Goal: Task Accomplishment & Management: Manage account settings

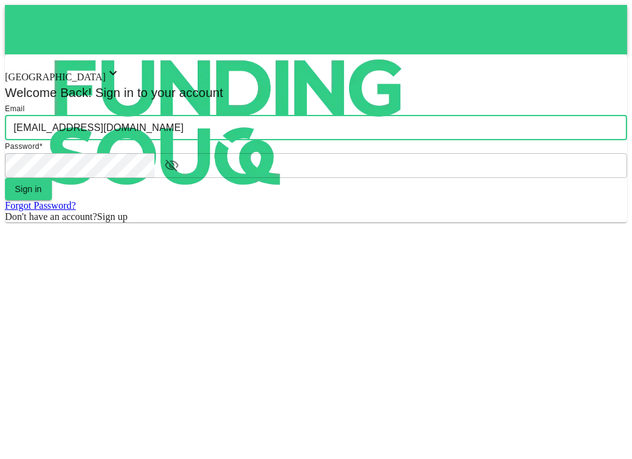
type input "[EMAIL_ADDRESS][DOMAIN_NAME]"
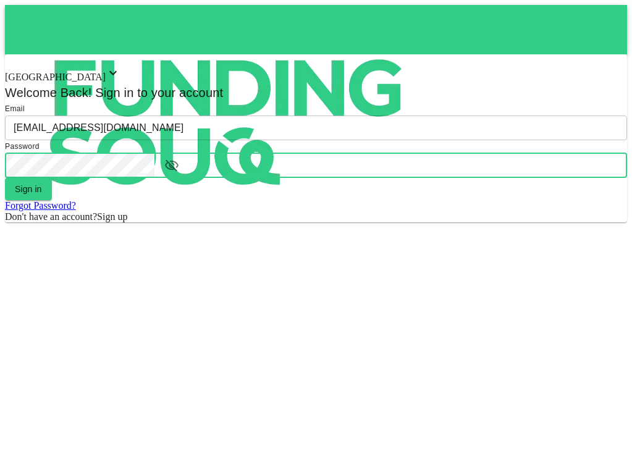
click at [52, 200] on button "Sign in" at bounding box center [28, 189] width 47 height 22
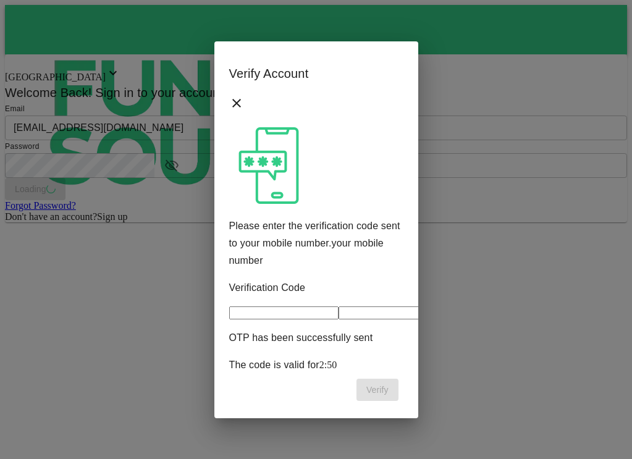
type input "7"
type input "1"
type input "3"
type input "4"
click at [357, 379] on button "Verify" at bounding box center [378, 390] width 42 height 22
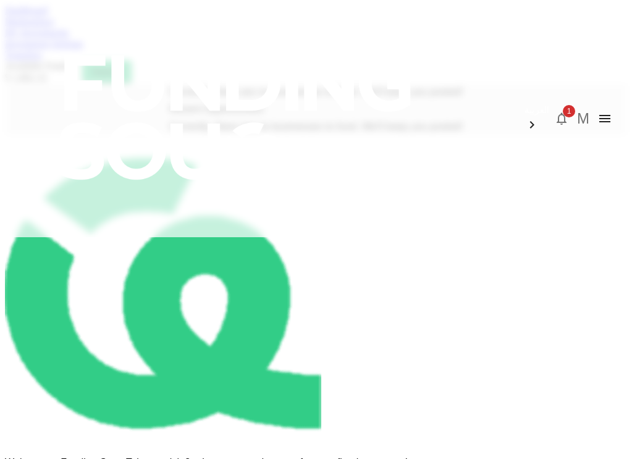
click at [43, 15] on link "Dashboard" at bounding box center [26, 10] width 43 height 11
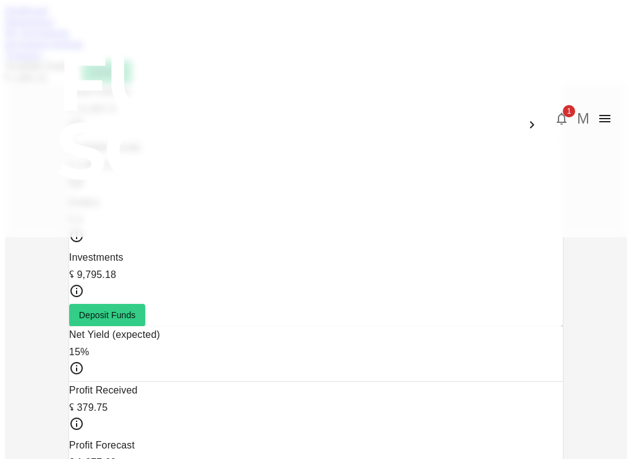
click at [567, 113] on icon "button" at bounding box center [562, 119] width 10 height 12
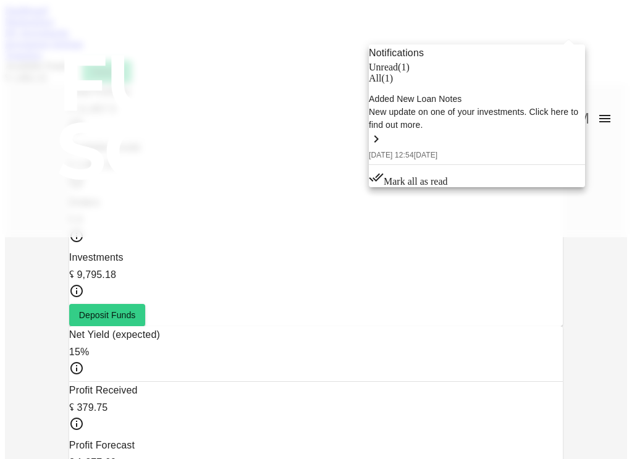
click at [570, 22] on div at bounding box center [316, 229] width 632 height 459
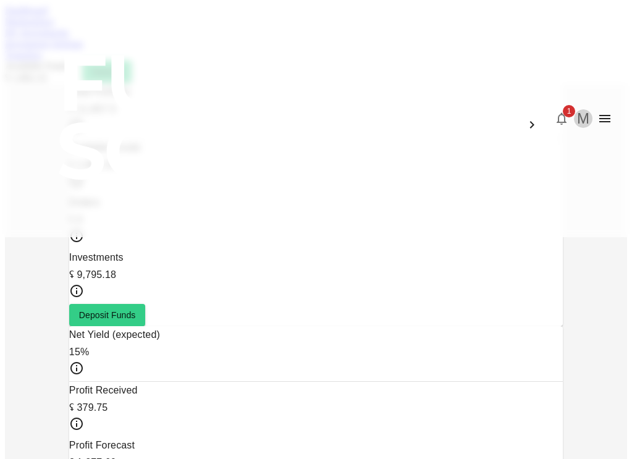
click at [593, 109] on button "M" at bounding box center [583, 118] width 19 height 19
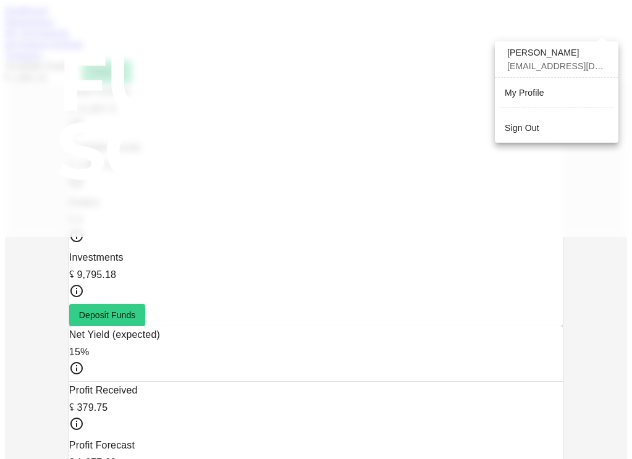
click at [535, 122] on div "Sign Out" at bounding box center [522, 128] width 35 height 12
